Goal: Task Accomplishment & Management: Use online tool/utility

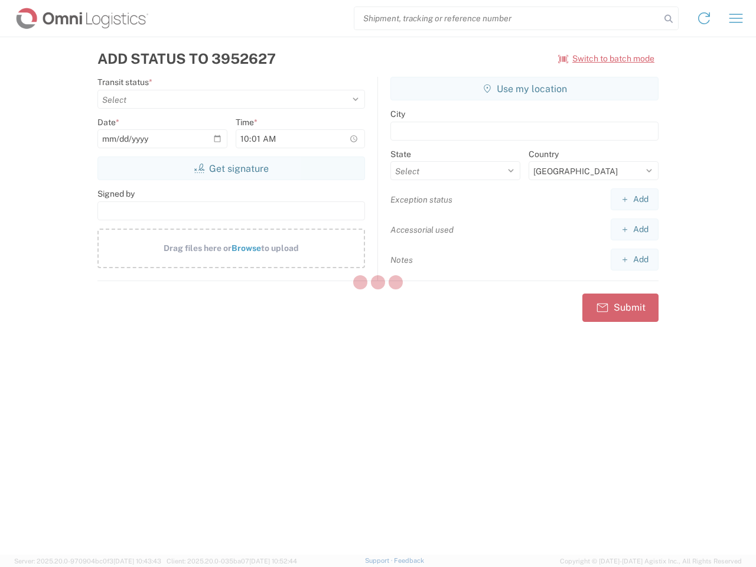
select select "US"
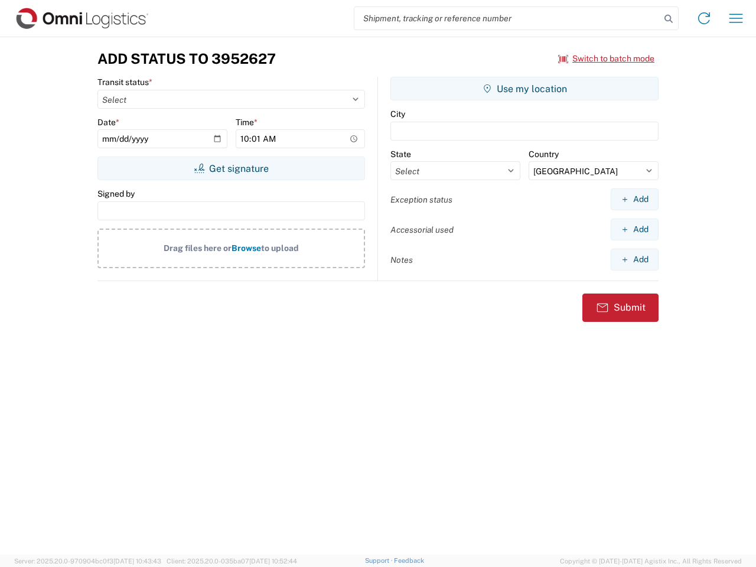
click at [507, 18] on input "search" at bounding box center [507, 18] width 306 height 22
click at [668, 19] on icon at bounding box center [668, 19] width 17 height 17
click at [704, 18] on icon at bounding box center [703, 18] width 19 height 19
click at [736, 18] on icon "button" at bounding box center [736, 18] width 14 height 9
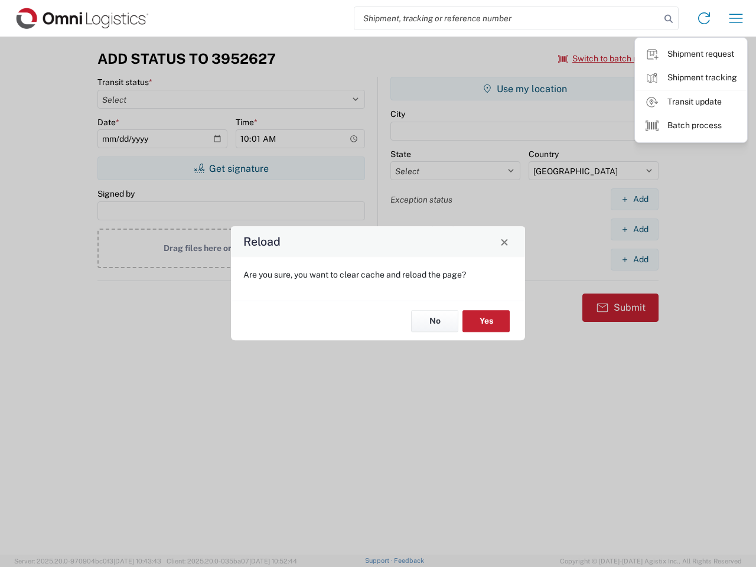
click at [606, 58] on div "Reload Are you sure, you want to clear cache and reload the page? No Yes" at bounding box center [378, 283] width 756 height 567
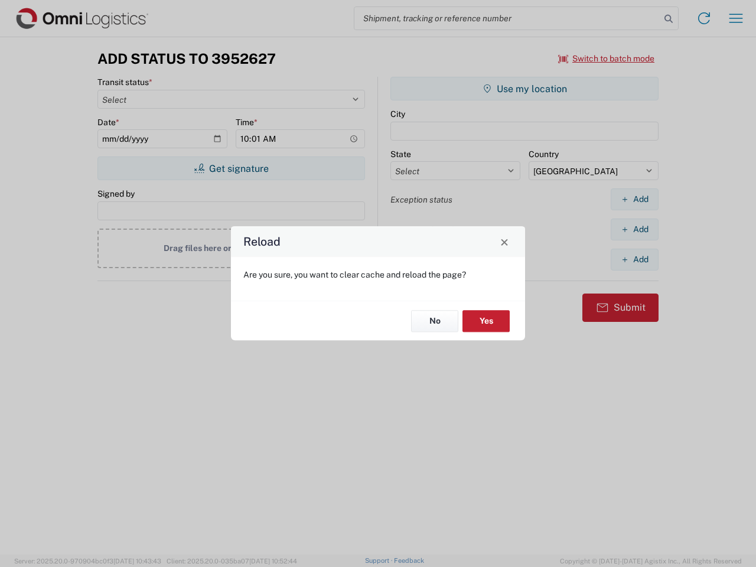
click at [231, 168] on div "Reload Are you sure, you want to clear cache and reload the page? No Yes" at bounding box center [378, 283] width 756 height 567
click at [524, 89] on div "Reload Are you sure, you want to clear cache and reload the page? No Yes" at bounding box center [378, 283] width 756 height 567
click at [634, 199] on div "Reload Are you sure, you want to clear cache and reload the page? No Yes" at bounding box center [378, 283] width 756 height 567
click at [634, 229] on div "Reload Are you sure, you want to clear cache and reload the page? No Yes" at bounding box center [378, 283] width 756 height 567
click at [634, 259] on div "Reload Are you sure, you want to clear cache and reload the page? No Yes" at bounding box center [378, 283] width 756 height 567
